Goal: Transaction & Acquisition: Purchase product/service

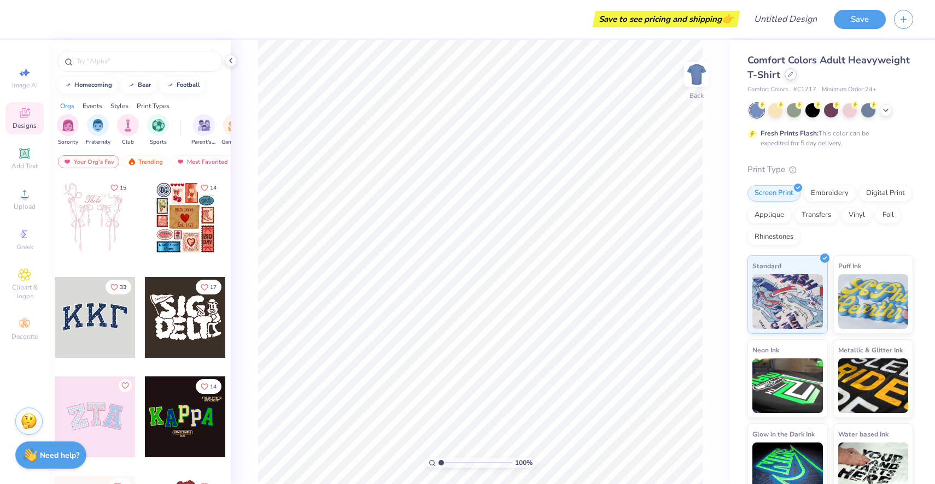
click at [785, 73] on div at bounding box center [790, 74] width 12 height 12
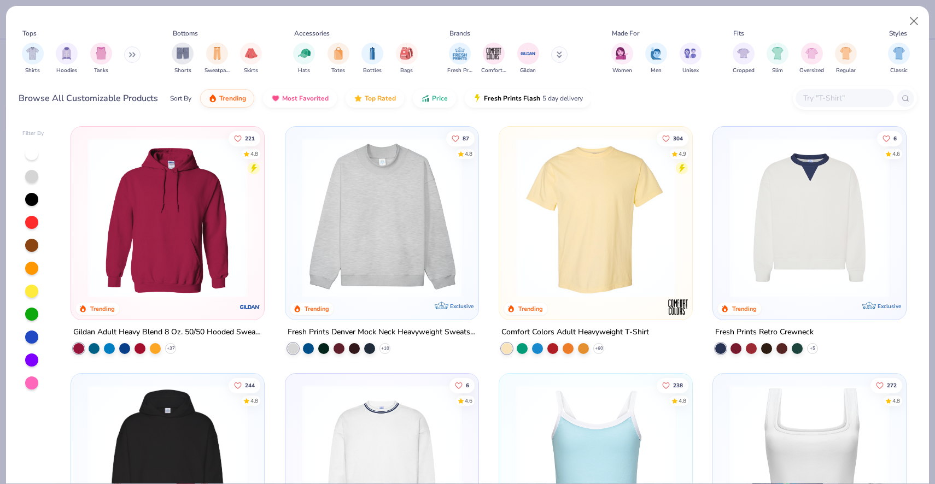
click at [820, 101] on input "text" at bounding box center [844, 98] width 84 height 13
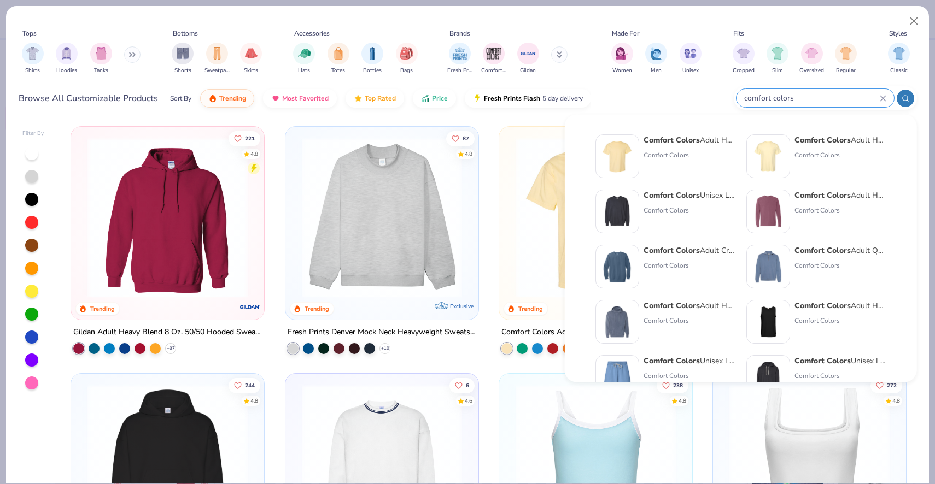
type input "comfort colors"
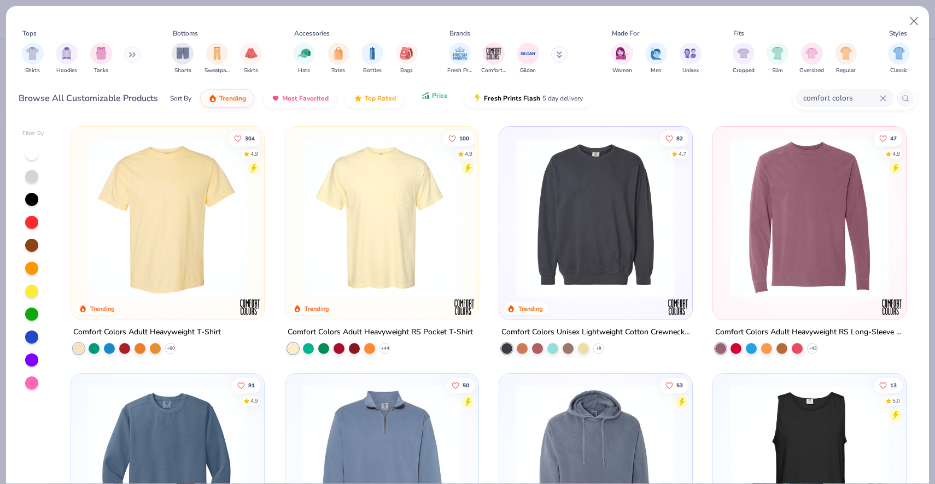
click at [432, 99] on span "Price" at bounding box center [440, 95] width 16 height 9
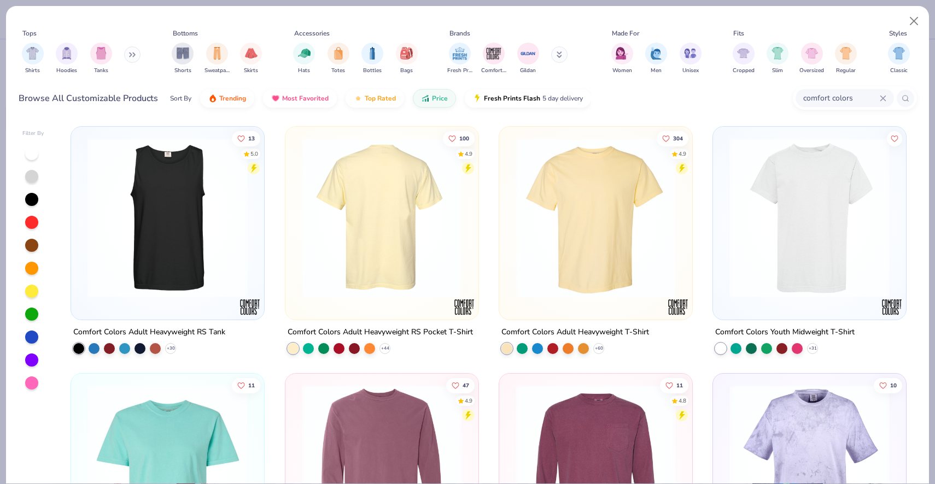
click at [433, 215] on img at bounding box center [381, 218] width 171 height 160
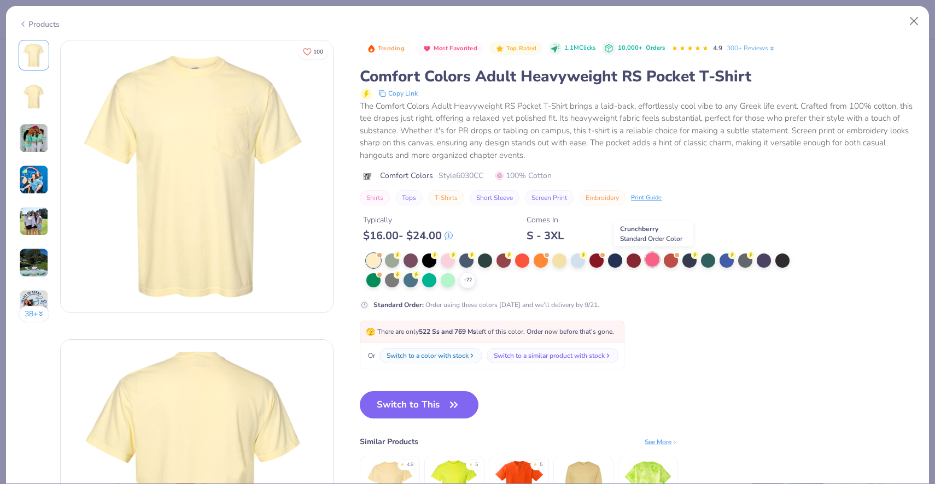
click at [654, 260] on div at bounding box center [652, 260] width 14 height 14
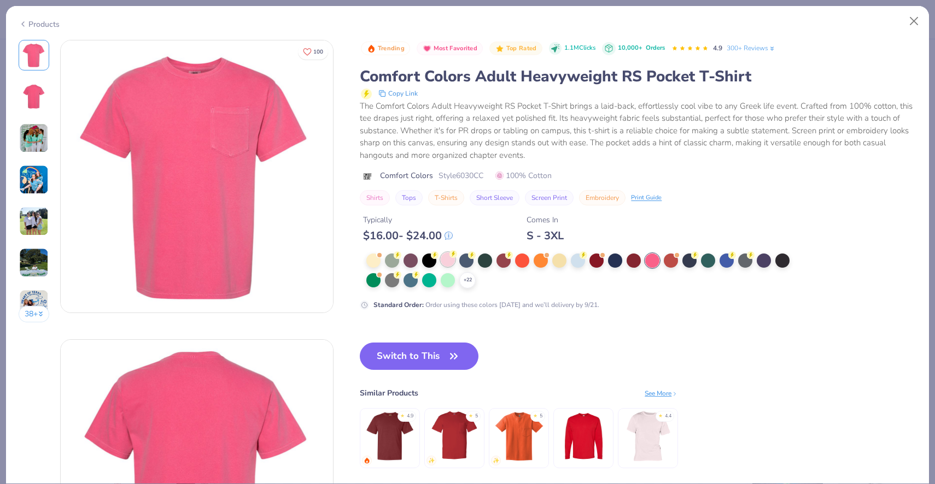
click at [445, 265] on div at bounding box center [448, 260] width 14 height 14
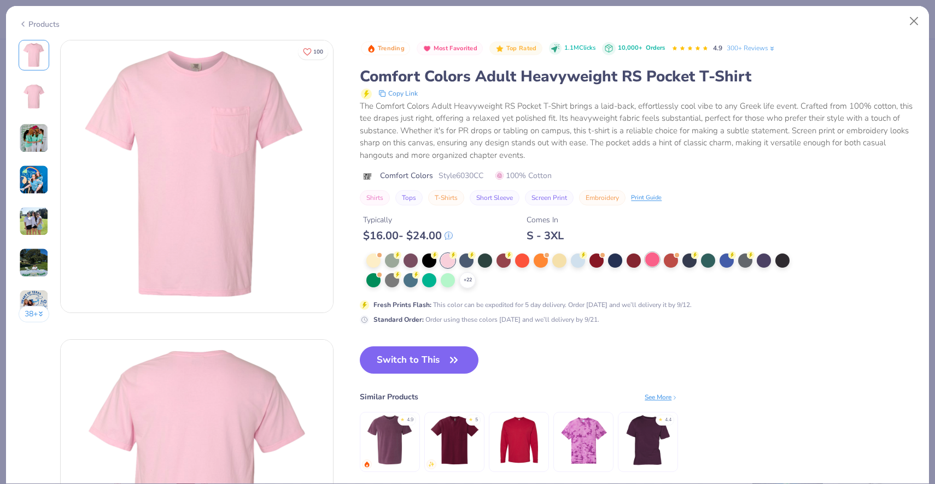
click at [650, 261] on div at bounding box center [652, 260] width 14 height 14
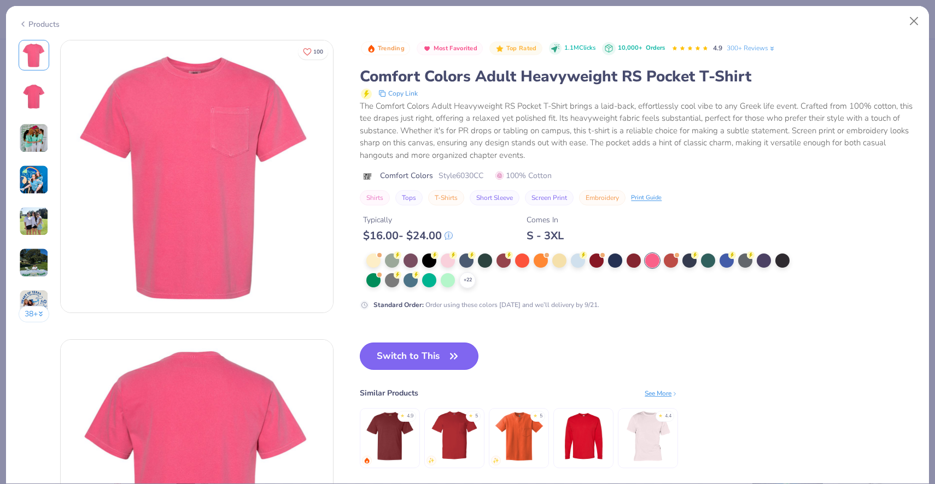
click at [407, 351] on button "Switch to This" at bounding box center [419, 356] width 119 height 27
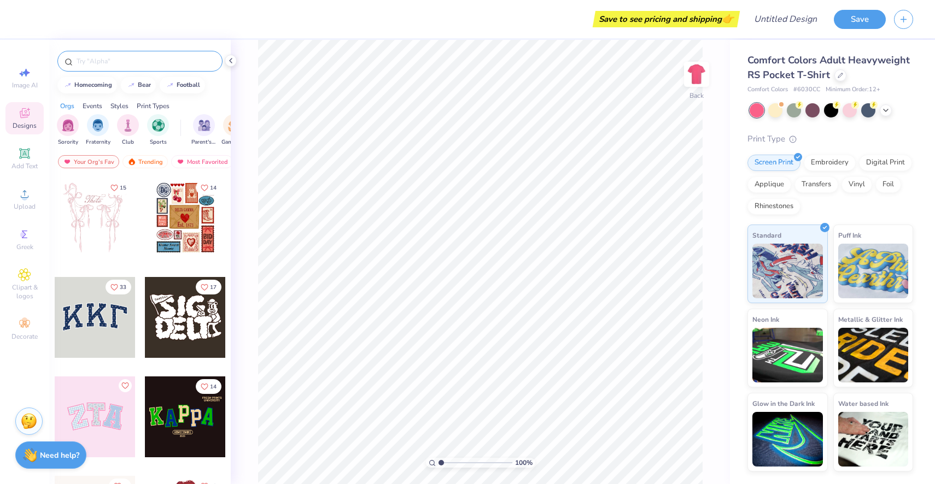
click at [112, 62] on input "text" at bounding box center [145, 61] width 140 height 11
type input "phi mu"
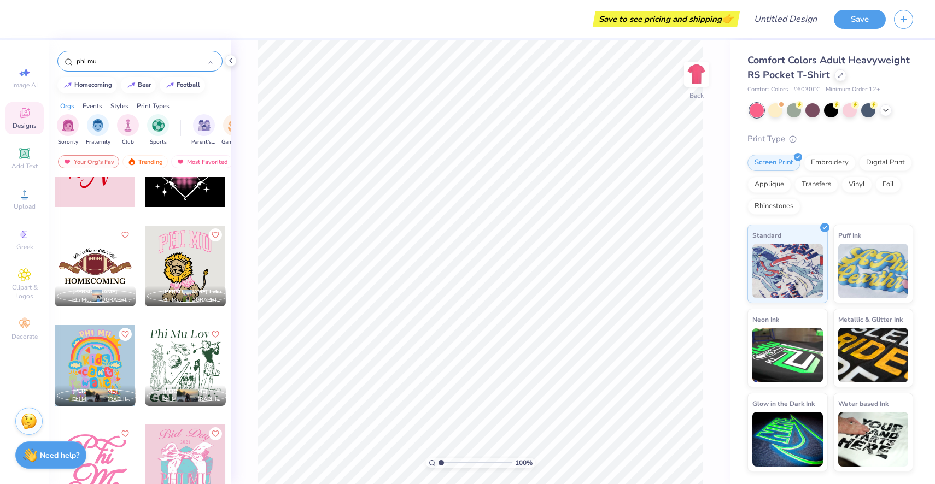
scroll to position [2768, 0]
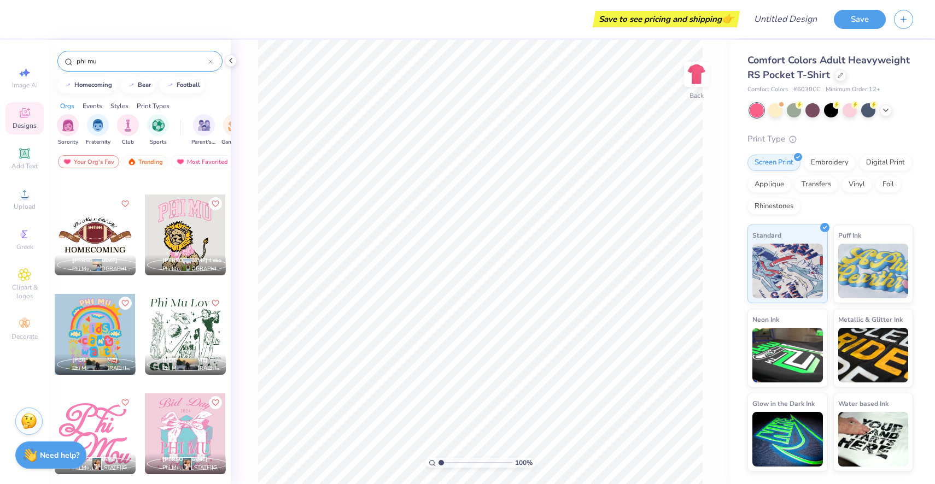
click at [197, 241] on div at bounding box center [185, 235] width 81 height 81
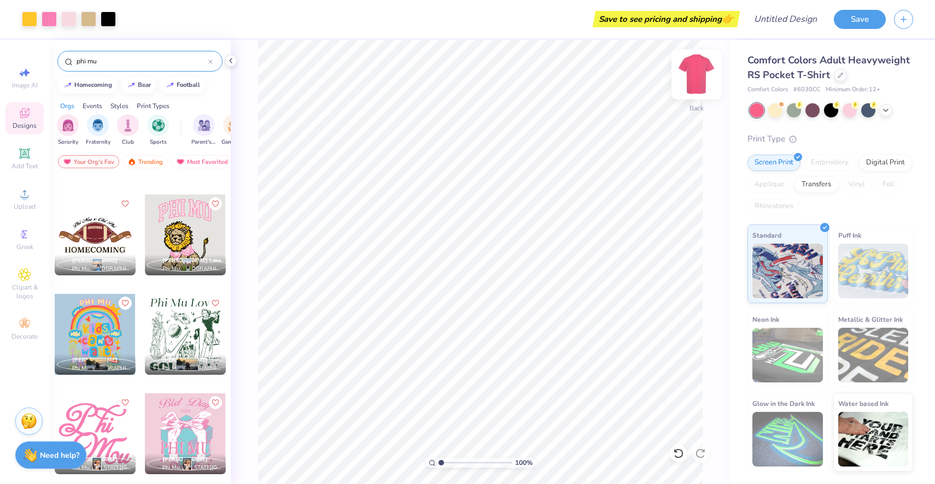
click at [700, 81] on img at bounding box center [696, 74] width 44 height 44
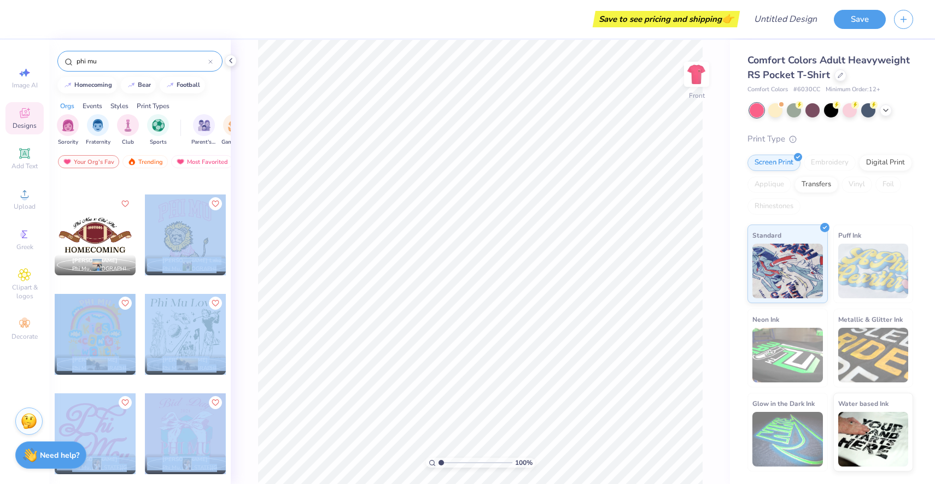
click at [471, 234] on div "Save to see pricing and shipping 👉 Design Title Save Image AI Designs Add Text …" at bounding box center [467, 242] width 935 height 484
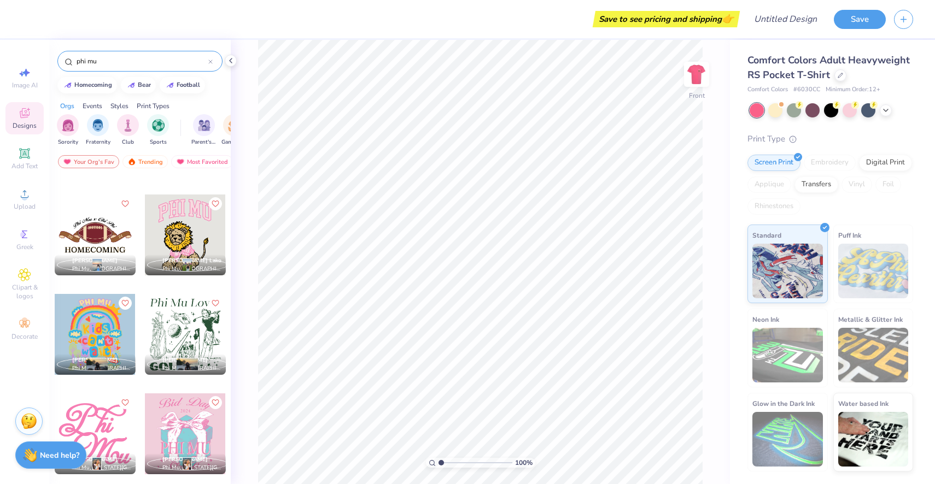
click at [196, 239] on div at bounding box center [185, 235] width 81 height 81
type input "7.09"
click at [697, 74] on img at bounding box center [696, 74] width 22 height 22
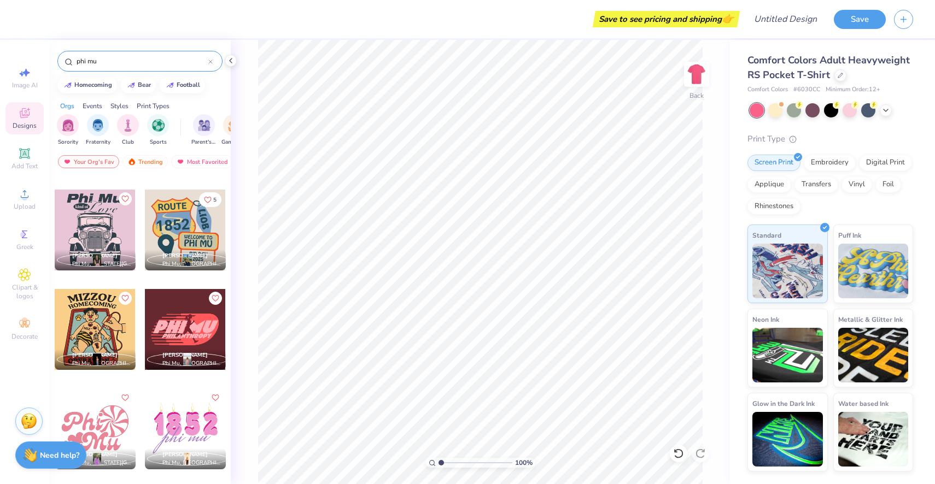
scroll to position [387, 0]
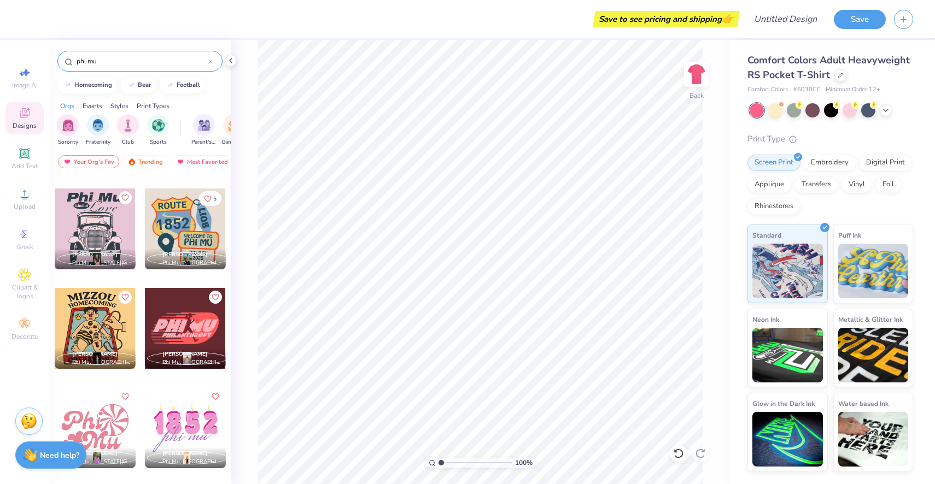
click at [181, 208] on div at bounding box center [185, 229] width 81 height 81
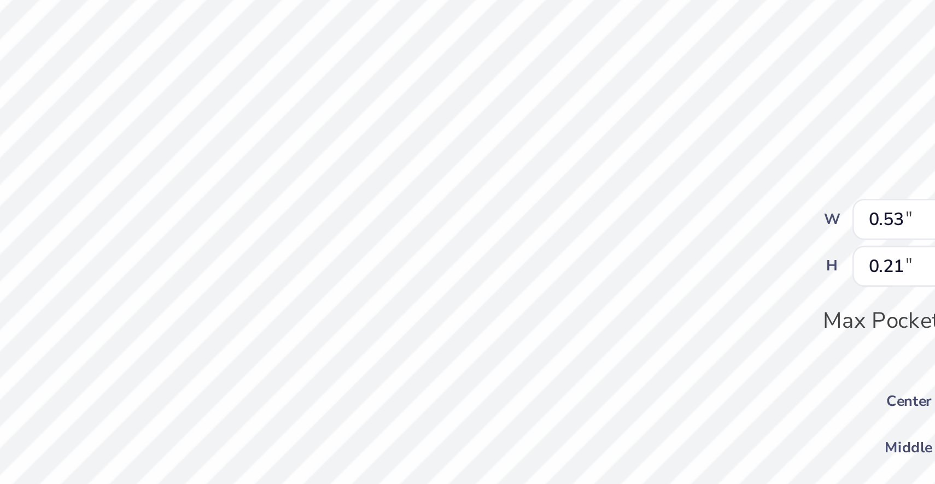
type input "0.91"
type input "0.22"
type input "0.65"
type input "0.16"
type input "0.98"
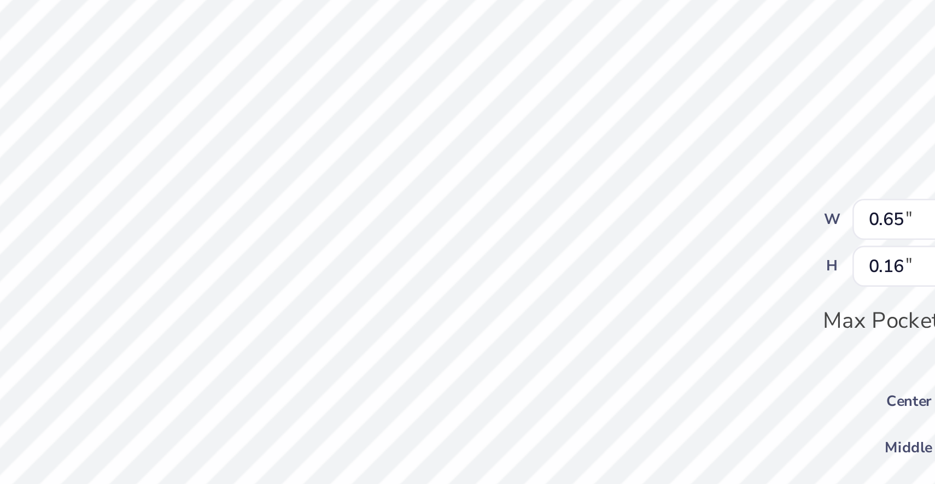
type input "0.24"
type input "0.65"
type input "0.16"
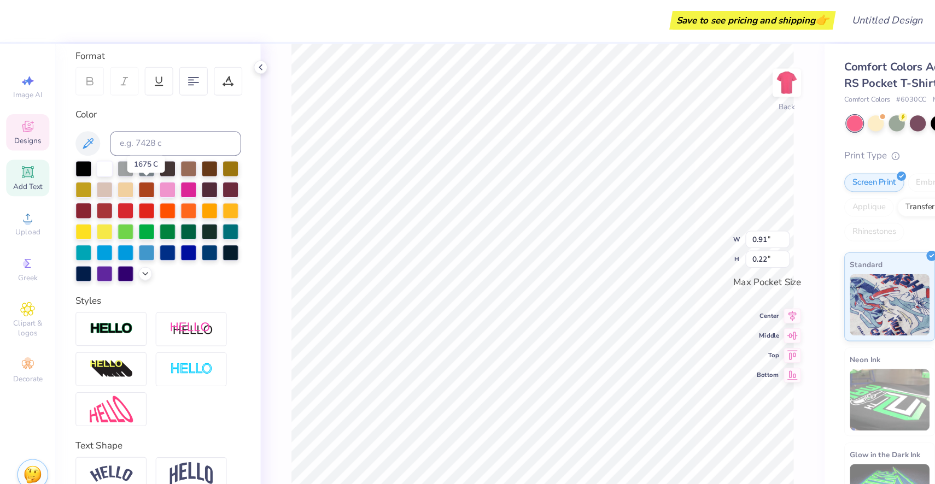
scroll to position [0, 0]
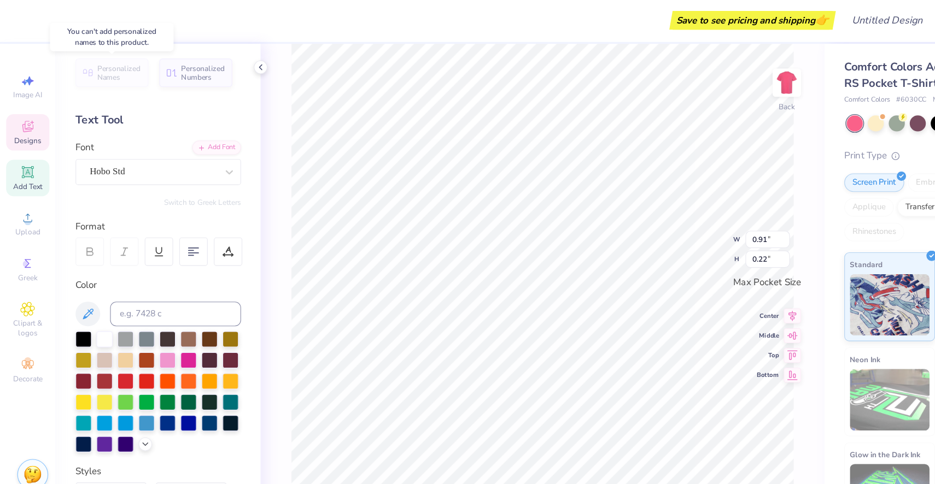
click at [108, 69] on span "Personalized Names" at bounding box center [105, 65] width 39 height 15
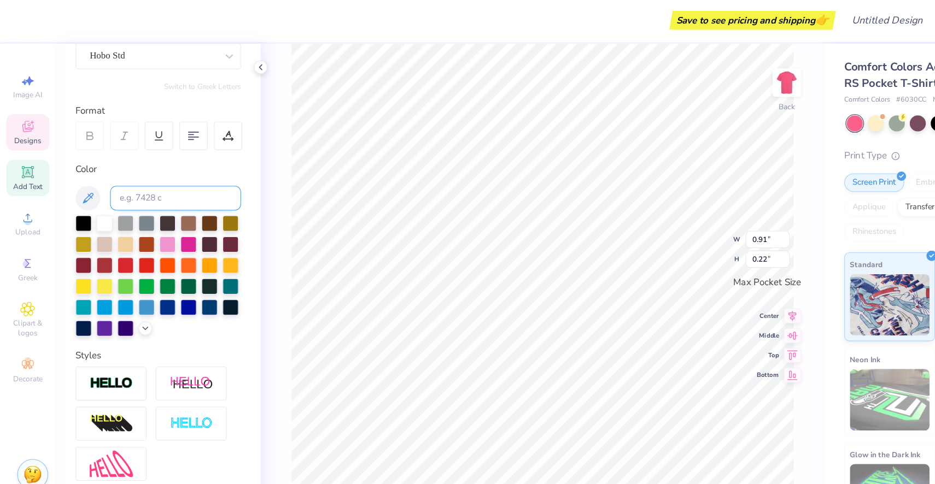
scroll to position [151, 0]
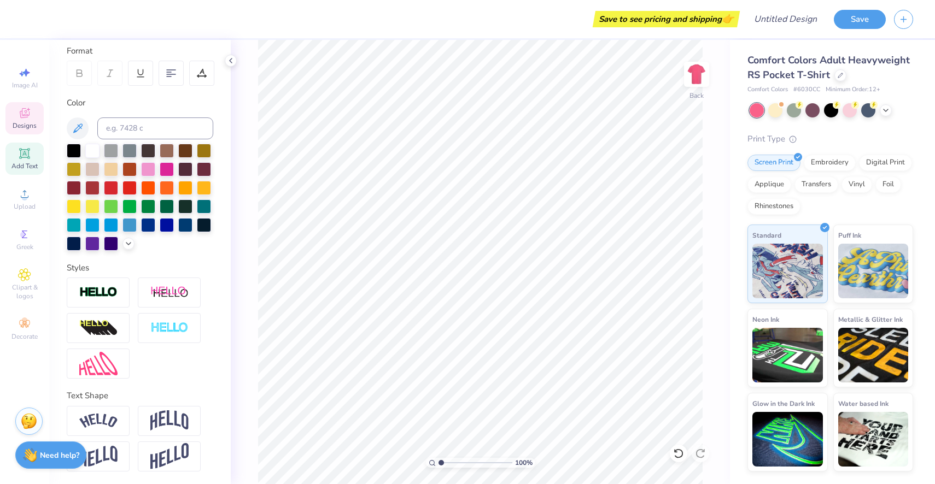
click at [24, 112] on icon at bounding box center [24, 113] width 13 height 13
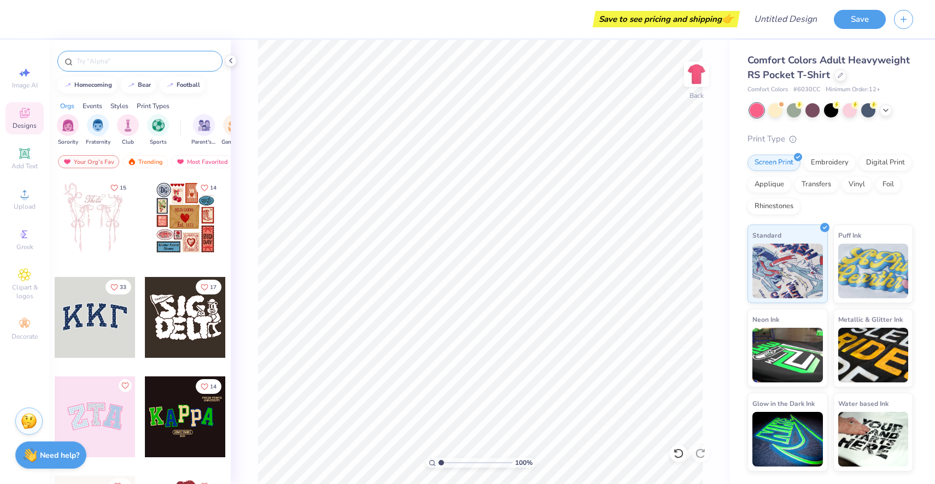
click at [139, 70] on div at bounding box center [139, 61] width 165 height 21
click at [144, 51] on div at bounding box center [139, 61] width 165 height 21
click at [143, 57] on input "text" at bounding box center [145, 61] width 140 height 11
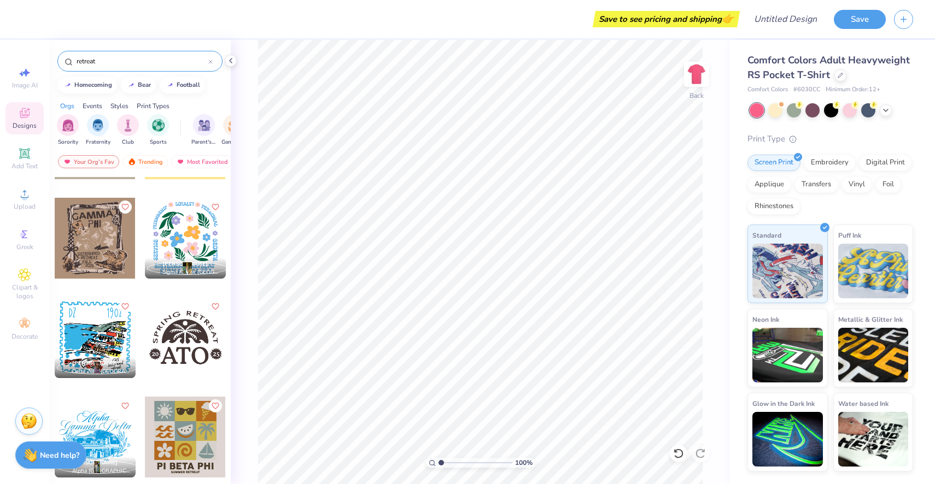
scroll to position [1769, 0]
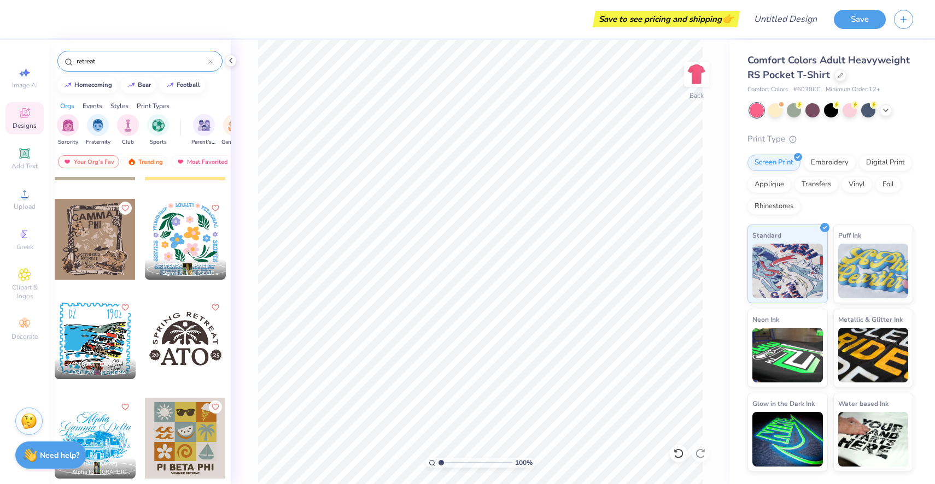
type input "retreat"
click at [97, 333] on div at bounding box center [95, 338] width 81 height 81
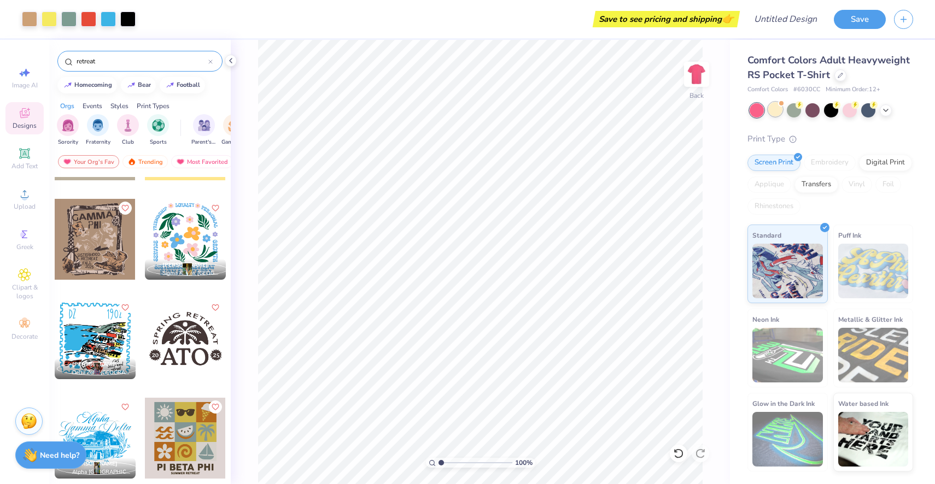
click at [776, 115] on div at bounding box center [775, 109] width 14 height 14
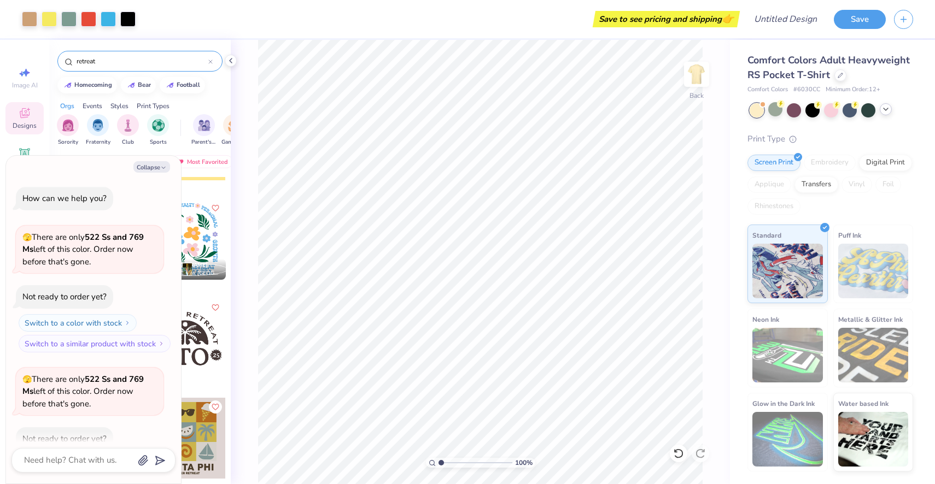
scroll to position [60, 0]
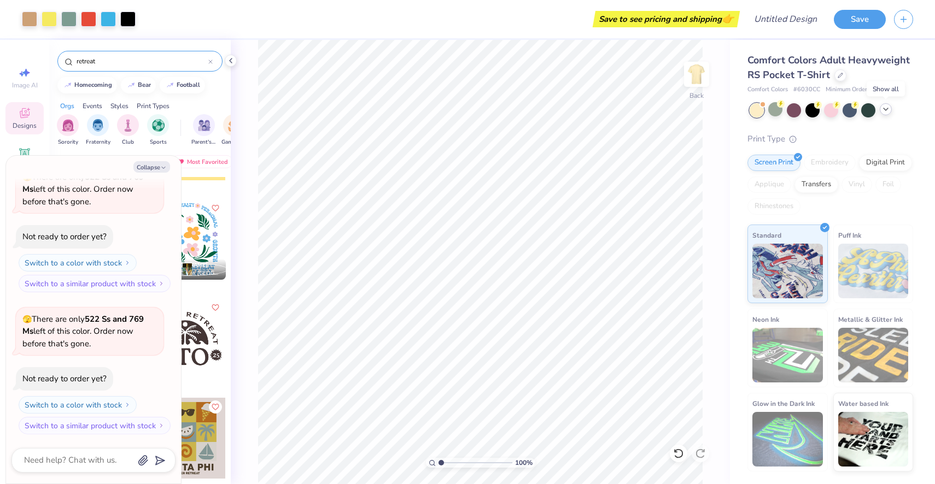
click at [883, 112] on icon at bounding box center [885, 109] width 9 height 9
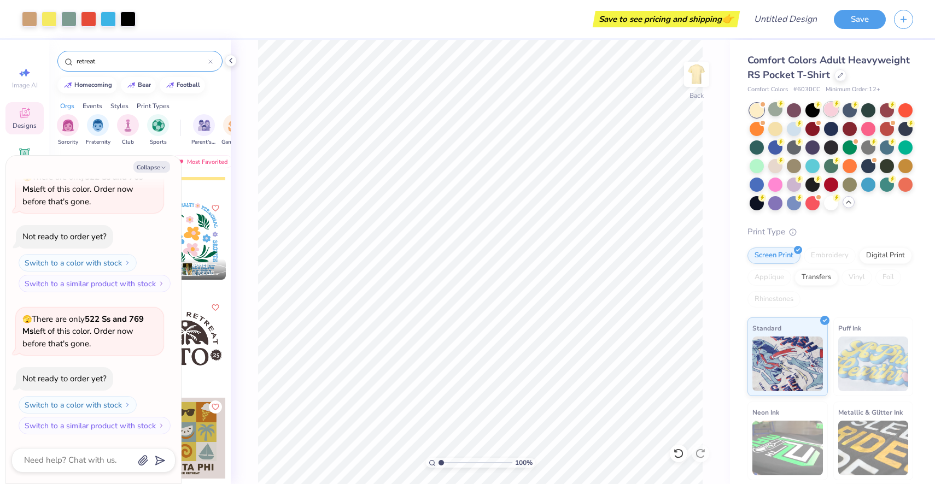
click at [834, 112] on div at bounding box center [831, 109] width 14 height 14
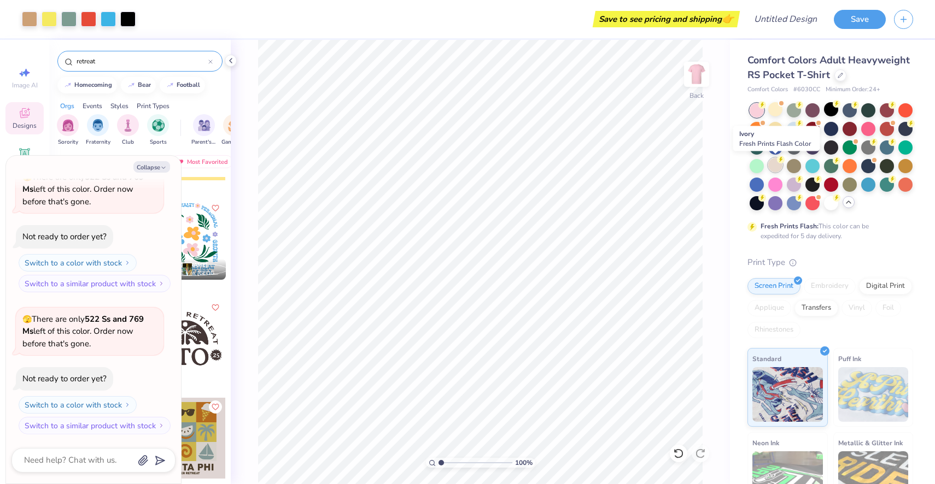
click at [777, 168] on div at bounding box center [775, 165] width 14 height 14
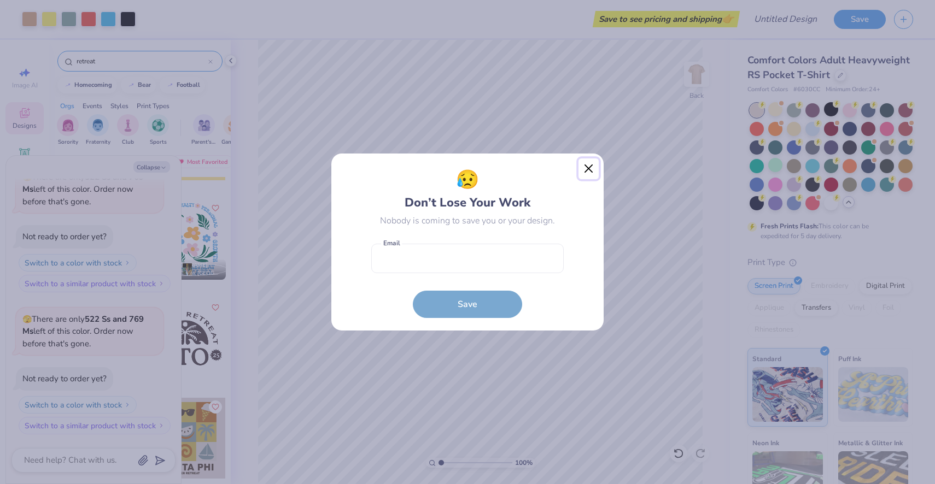
click at [593, 169] on button "Close" at bounding box center [588, 169] width 21 height 21
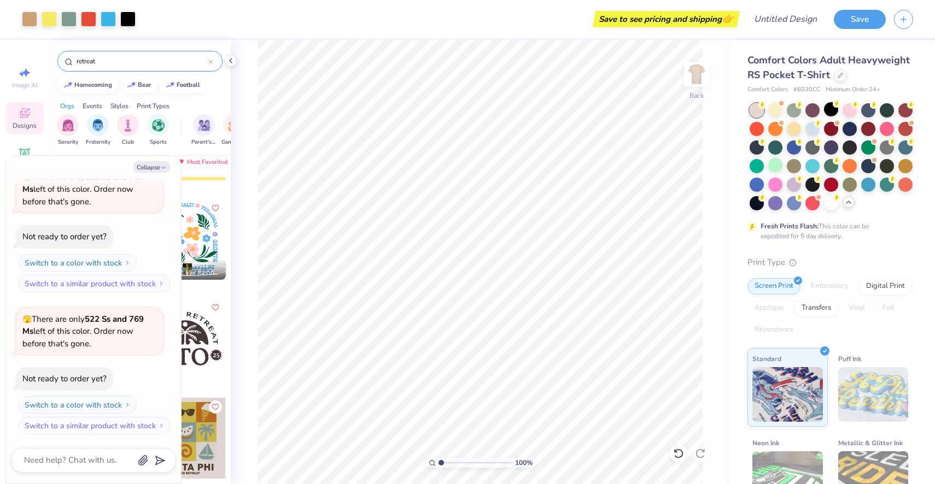
type textarea "x"
